Goal: Information Seeking & Learning: Learn about a topic

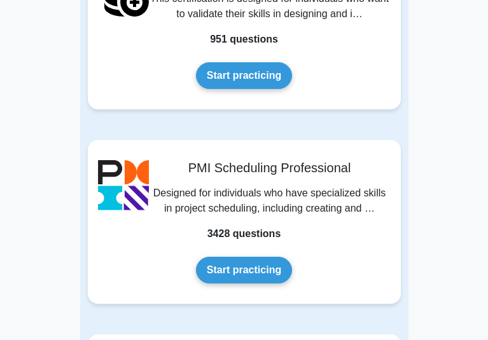
scroll to position [4641, 0]
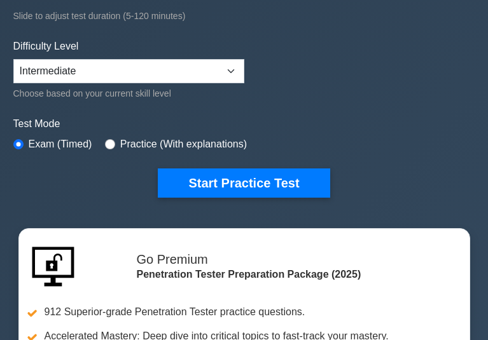
scroll to position [254, 0]
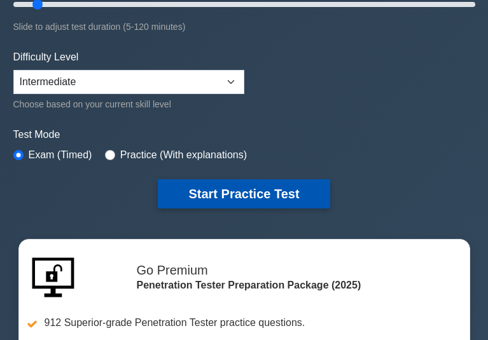
click at [214, 198] on button "Start Practice Test" at bounding box center [244, 193] width 172 height 29
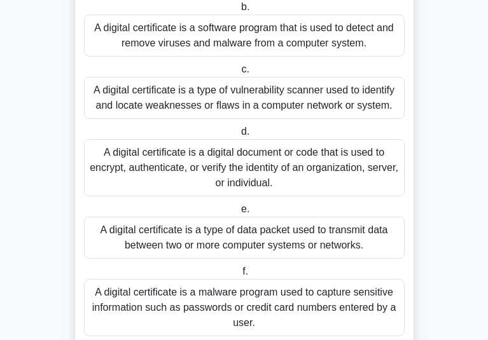
scroll to position [191, 0]
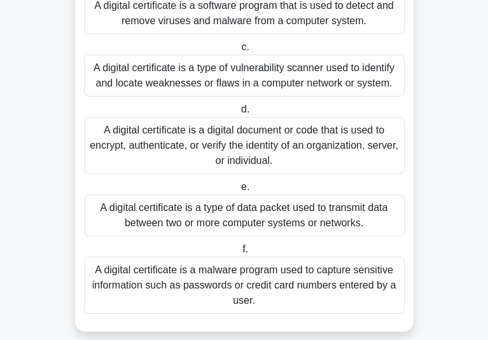
click at [277, 202] on div "A digital certificate is a type of data packet used to transmit data between tw…" at bounding box center [244, 216] width 320 height 42
click at [238, 191] on input "e. A digital certificate is a type of data packet used to transmit data between…" at bounding box center [238, 187] width 0 height 8
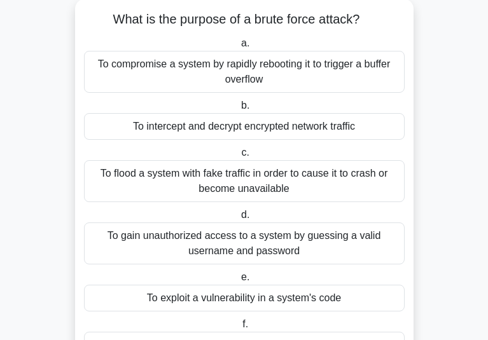
scroll to position [64, 0]
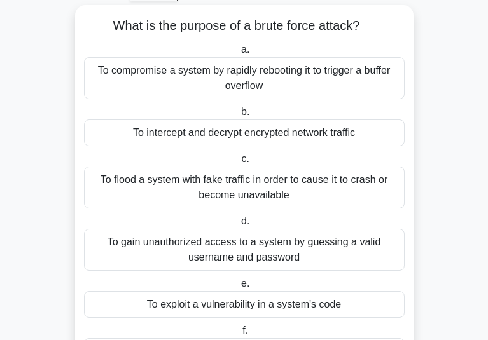
click at [261, 229] on div "To gain unauthorized access to a system by guessing a valid username and passwo…" at bounding box center [244, 250] width 320 height 42
click at [238, 221] on input "d. To gain unauthorized access to a system by guessing a valid username and pas…" at bounding box center [238, 221] width 0 height 8
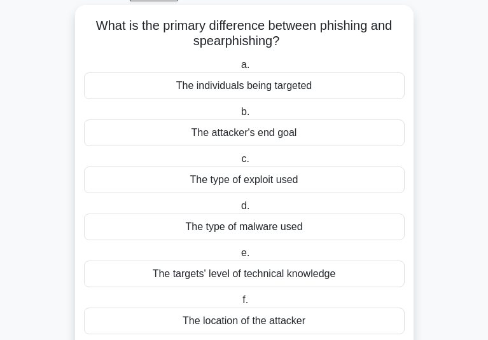
click at [269, 86] on div "The individuals being targeted" at bounding box center [244, 85] width 320 height 27
click at [238, 69] on input "a. The individuals being targeted" at bounding box center [238, 65] width 0 height 8
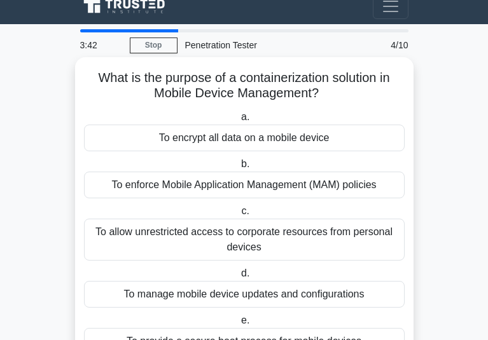
scroll to position [0, 0]
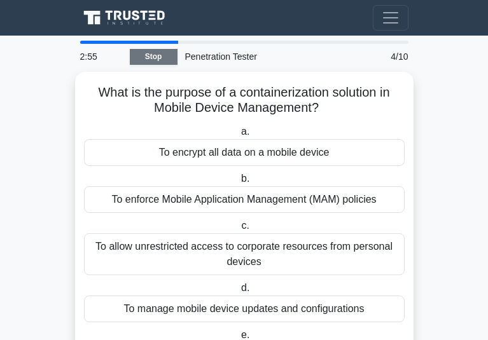
click at [130, 53] on link "Stop" at bounding box center [154, 57] width 48 height 16
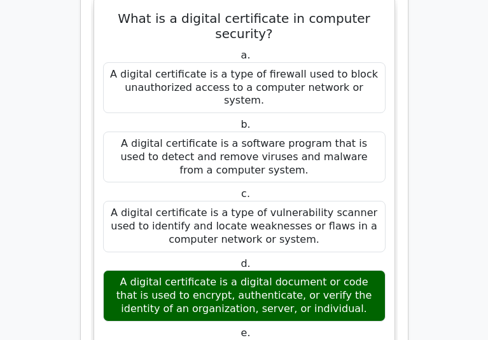
scroll to position [1335, 0]
